Goal: Task Accomplishment & Management: Use online tool/utility

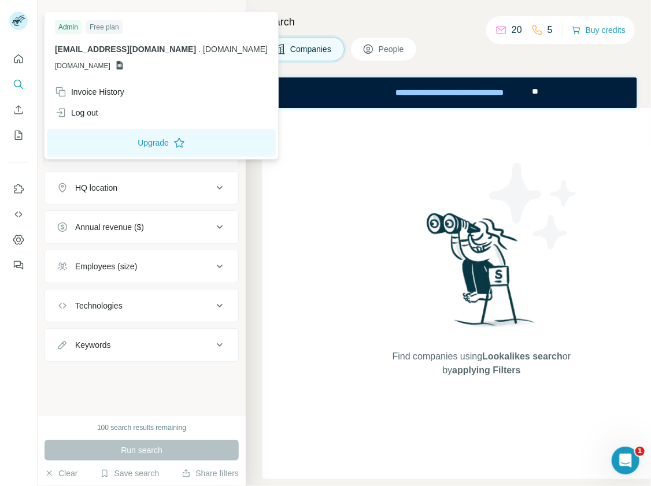
click at [20, 20] on rect at bounding box center [18, 21] width 18 height 18
click at [91, 114] on div "Log out" at bounding box center [76, 113] width 43 height 12
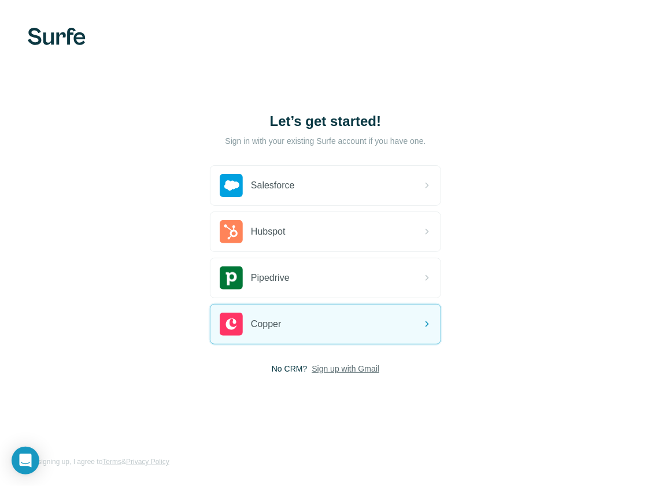
click at [324, 370] on span "Sign up with Gmail" at bounding box center [346, 369] width 68 height 12
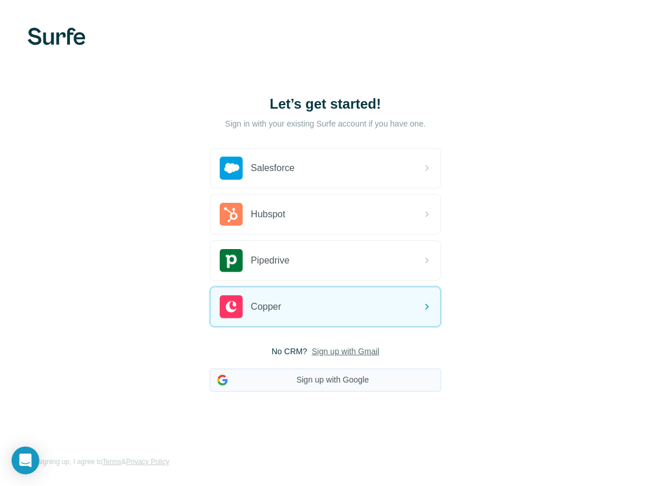
click at [327, 381] on button "Sign up with Google" at bounding box center [325, 380] width 231 height 23
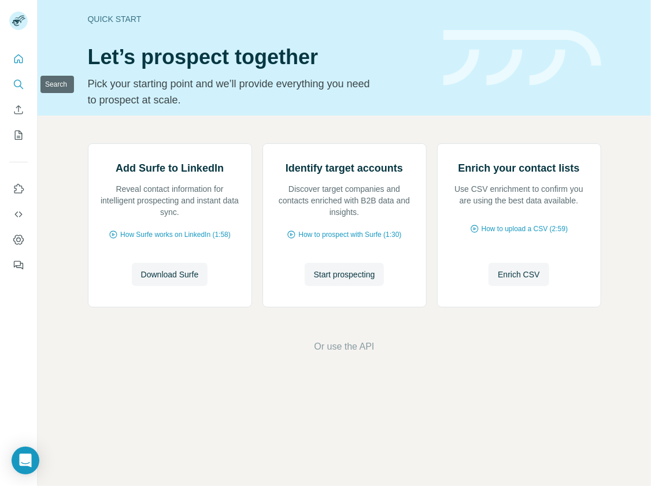
click at [20, 84] on icon "Search" at bounding box center [19, 85] width 12 height 12
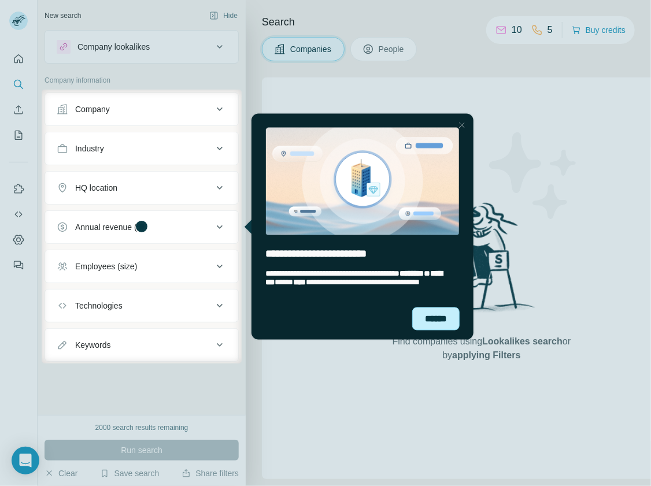
click at [426, 321] on div "******" at bounding box center [435, 318] width 47 height 23
